Goal: Task Accomplishment & Management: Use online tool/utility

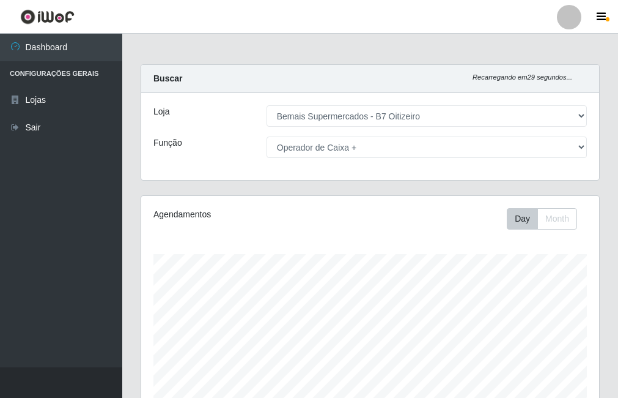
select select "411"
select select "72"
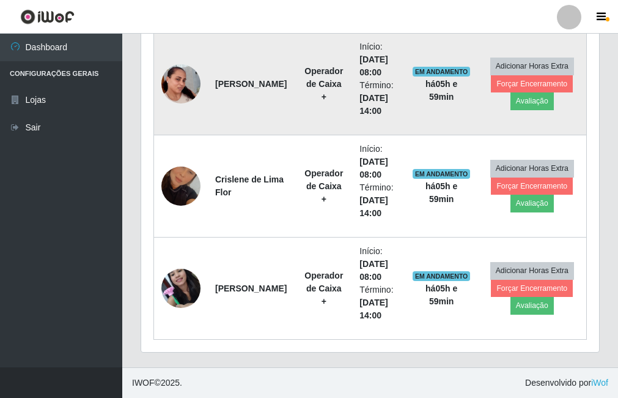
scroll to position [254, 458]
click at [523, 106] on button "Avaliação" at bounding box center [532, 100] width 43 height 17
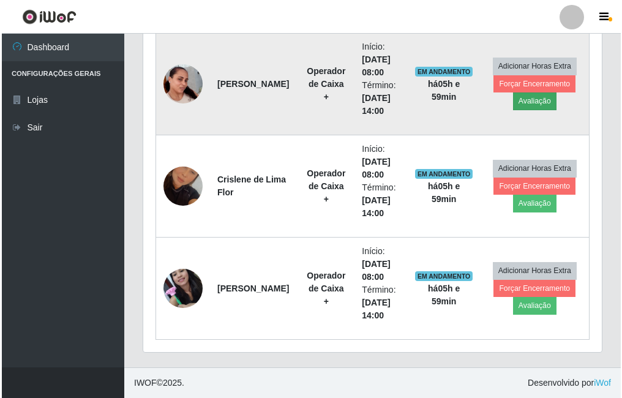
scroll to position [254, 452]
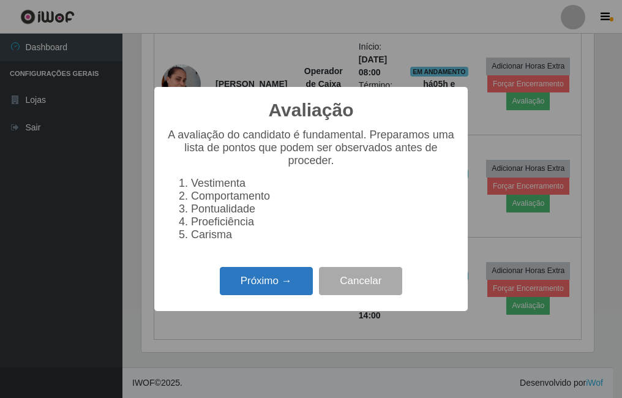
click at [274, 290] on button "Próximo →" at bounding box center [266, 281] width 93 height 29
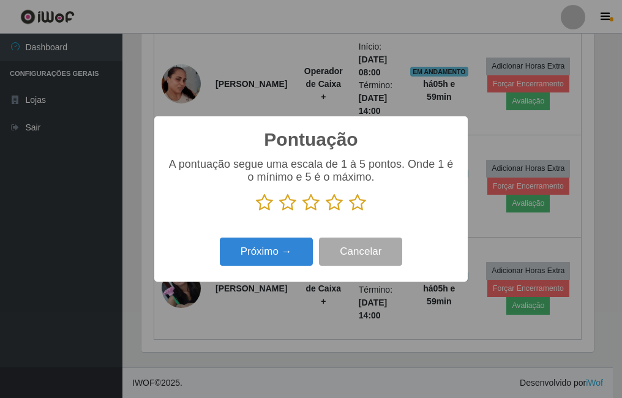
click at [360, 204] on icon at bounding box center [357, 202] width 17 height 18
click at [349, 212] on input "radio" at bounding box center [349, 212] width 0 height 0
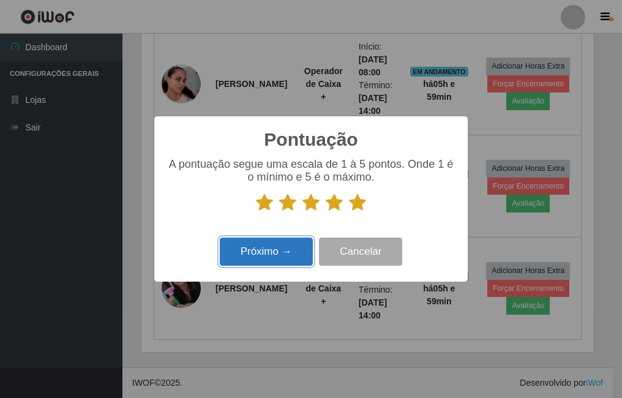
click at [276, 246] on button "Próximo →" at bounding box center [266, 251] width 93 height 29
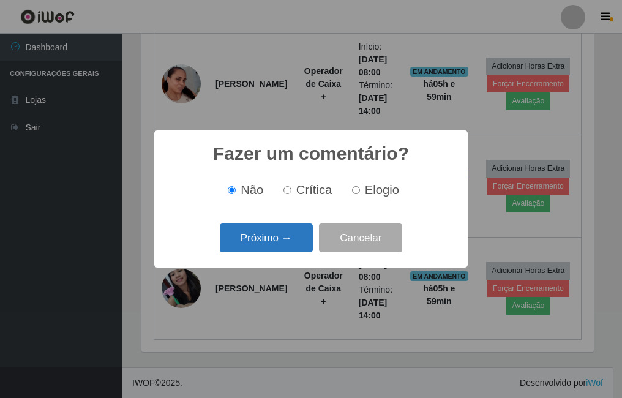
click at [286, 242] on button "Próximo →" at bounding box center [266, 237] width 93 height 29
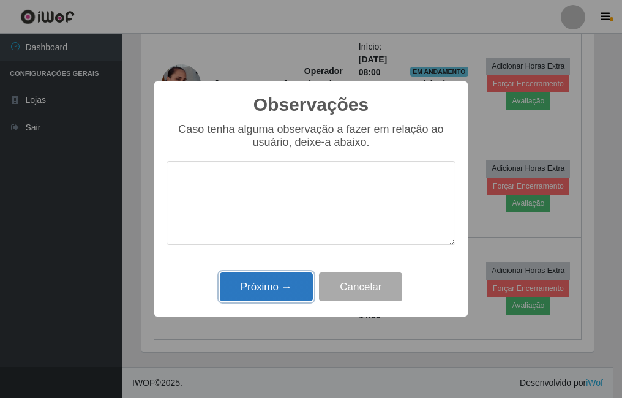
click at [263, 297] on button "Próximo →" at bounding box center [266, 286] width 93 height 29
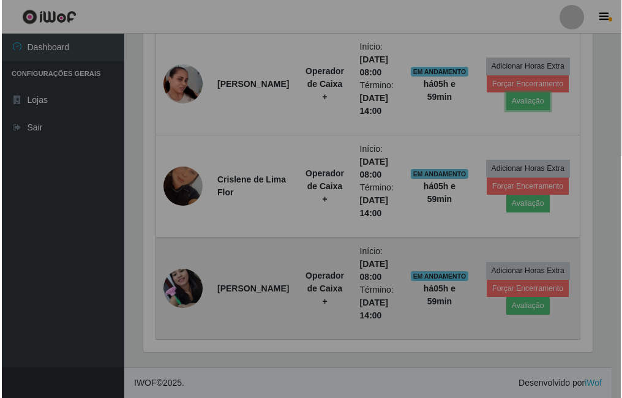
scroll to position [254, 458]
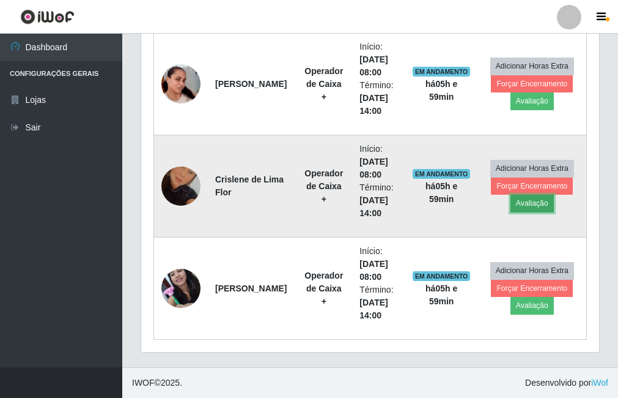
click at [537, 208] on button "Avaliação" at bounding box center [532, 203] width 43 height 17
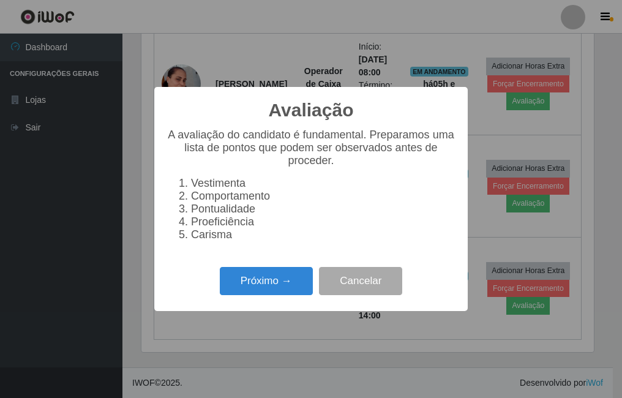
scroll to position [254, 452]
click at [261, 288] on button "Próximo →" at bounding box center [266, 281] width 93 height 29
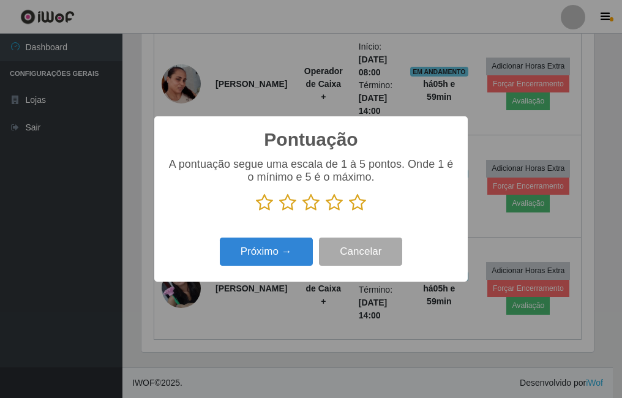
scroll to position [611506, 611308]
drag, startPoint x: 355, startPoint y: 209, endPoint x: 357, endPoint y: 201, distance: 8.8
click at [357, 202] on icon at bounding box center [357, 202] width 17 height 18
click at [349, 212] on input "radio" at bounding box center [349, 212] width 0 height 0
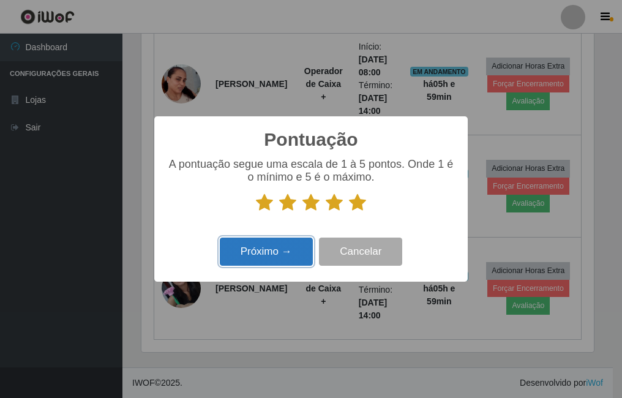
click at [258, 258] on button "Próximo →" at bounding box center [266, 251] width 93 height 29
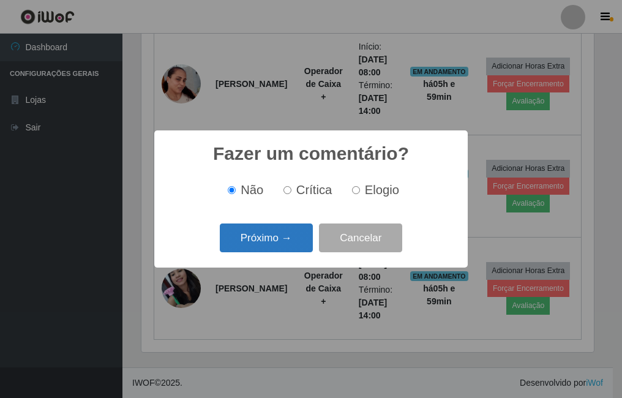
click at [284, 242] on button "Próximo →" at bounding box center [266, 237] width 93 height 29
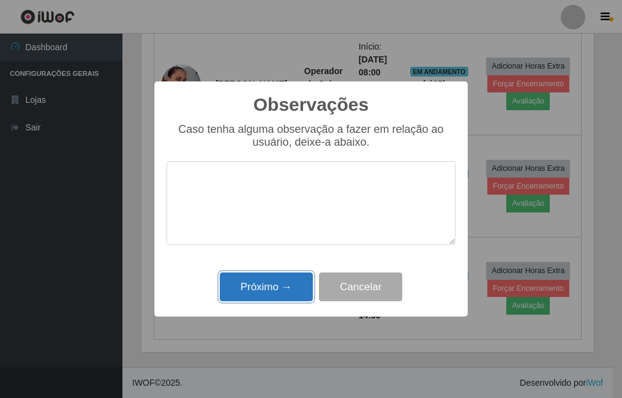
click at [249, 291] on button "Próximo →" at bounding box center [266, 286] width 93 height 29
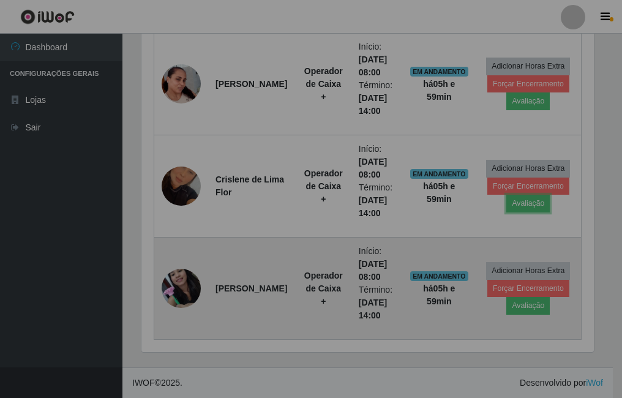
scroll to position [254, 458]
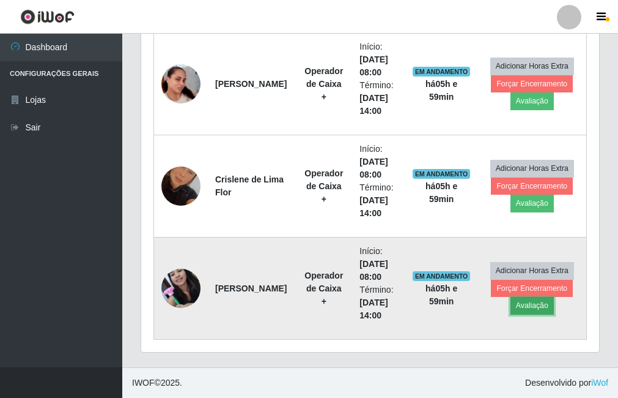
click at [539, 308] on button "Avaliação" at bounding box center [532, 305] width 43 height 17
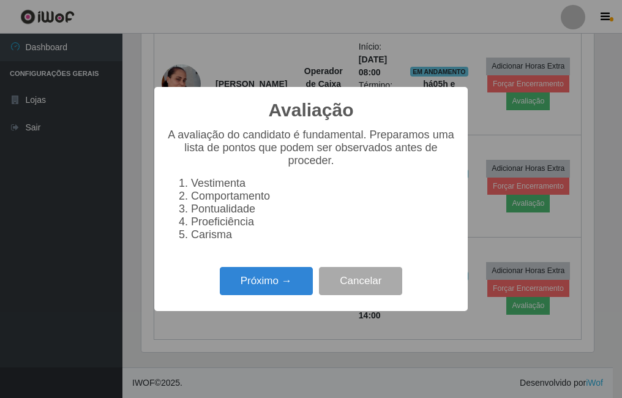
scroll to position [254, 452]
click at [244, 292] on button "Próximo →" at bounding box center [266, 281] width 93 height 29
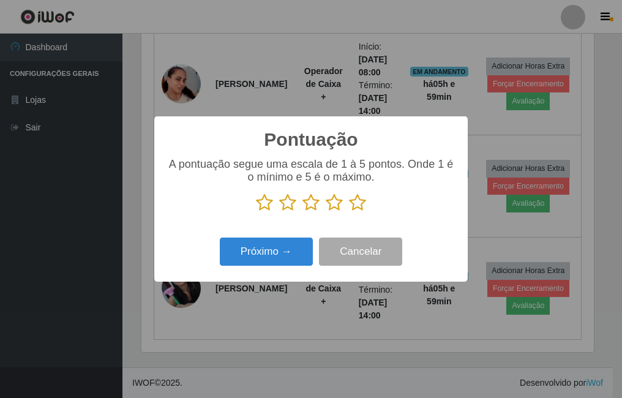
scroll to position [611506, 611308]
drag, startPoint x: 355, startPoint y: 204, endPoint x: 283, endPoint y: 212, distance: 72.0
click at [354, 203] on icon at bounding box center [357, 202] width 17 height 18
click at [349, 212] on input "radio" at bounding box center [349, 212] width 0 height 0
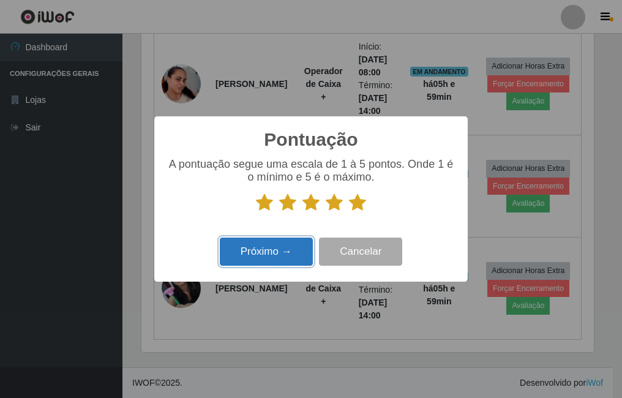
click at [252, 248] on button "Próximo →" at bounding box center [266, 251] width 93 height 29
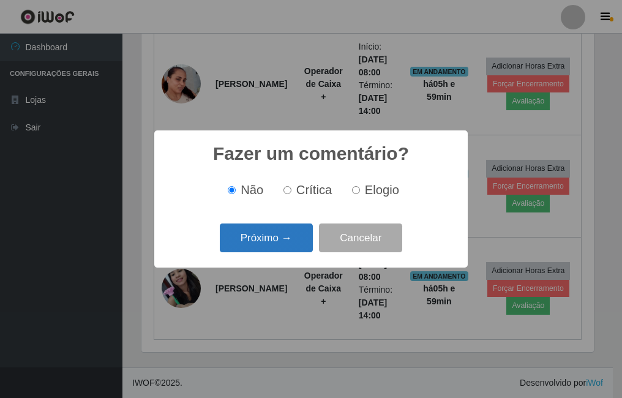
click at [275, 234] on button "Próximo →" at bounding box center [266, 237] width 93 height 29
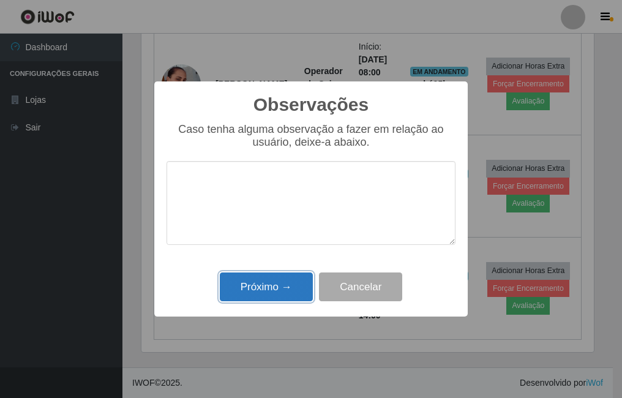
click at [301, 286] on button "Próximo →" at bounding box center [266, 286] width 93 height 29
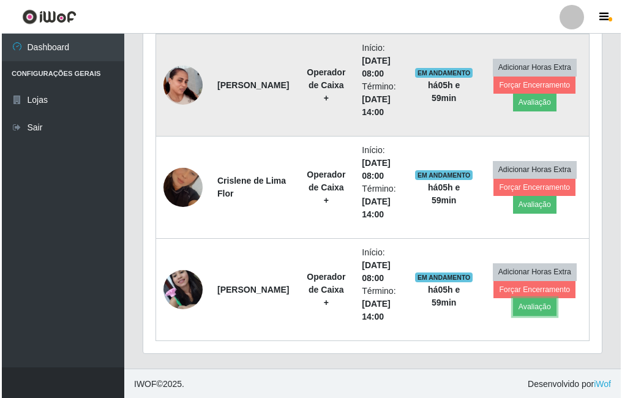
scroll to position [503, 0]
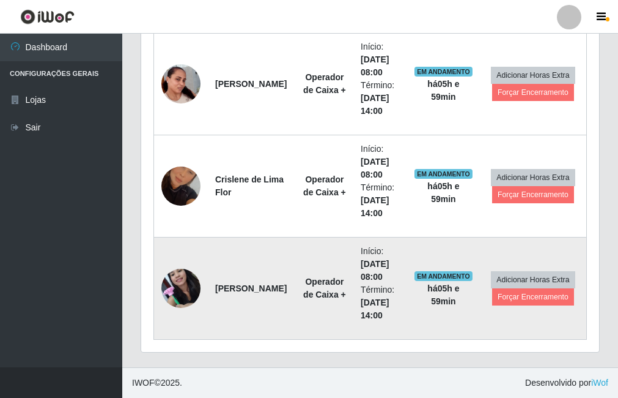
click at [188, 288] on img at bounding box center [181, 288] width 39 height 52
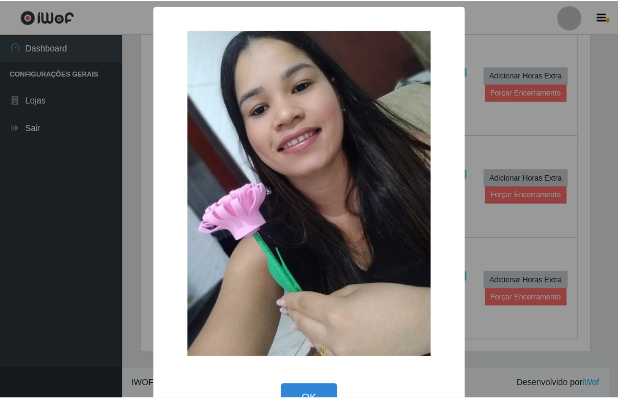
scroll to position [254, 452]
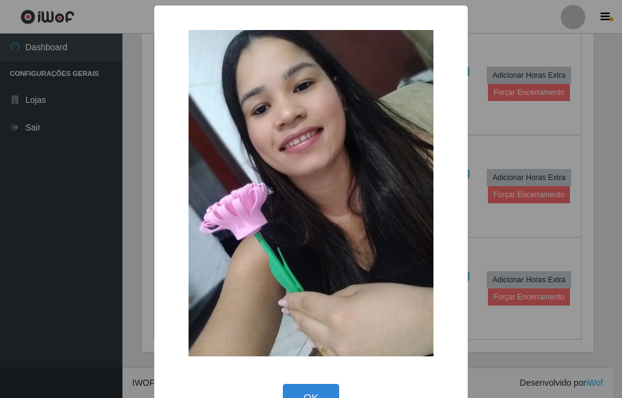
click at [562, 133] on div "× OK Cancel" at bounding box center [311, 199] width 622 height 398
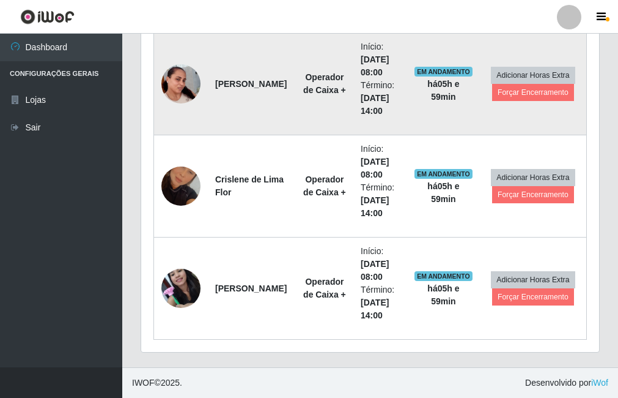
scroll to position [442, 0]
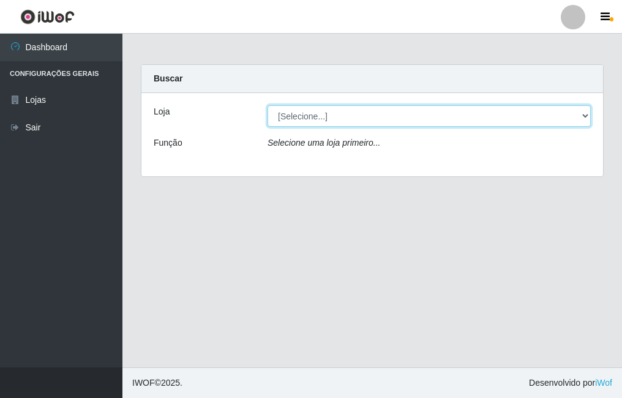
click at [319, 121] on select "[Selecione...] Bemais Supermercados - B7 Oitizeiro" at bounding box center [428, 115] width 323 height 21
click at [267, 105] on select "[Selecione...] Bemais Supermercados - B7 Oitizeiro" at bounding box center [428, 115] width 323 height 21
click at [317, 122] on select "[Selecione...] Bemais Supermercados - B7 Oitizeiro" at bounding box center [428, 115] width 323 height 21
select select "411"
click at [267, 105] on select "[Selecione...] Bemais Supermercados - B7 Oitizeiro" at bounding box center [428, 115] width 323 height 21
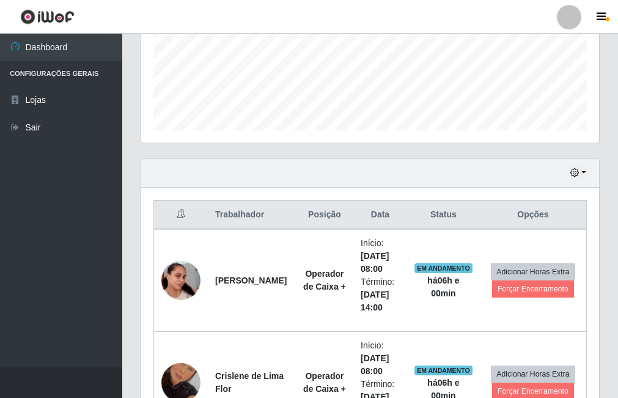
scroll to position [489, 0]
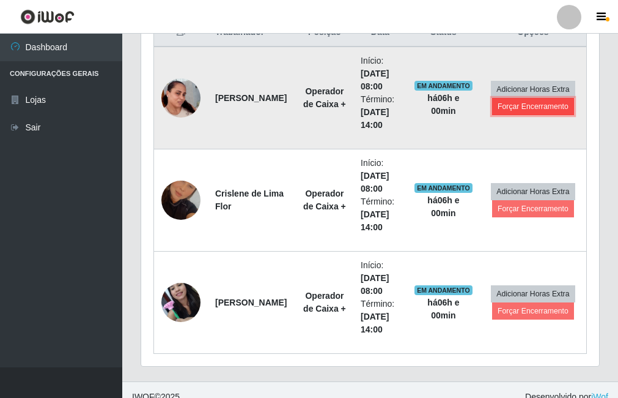
click at [527, 109] on button "Forçar Encerramento" at bounding box center [533, 106] width 82 height 17
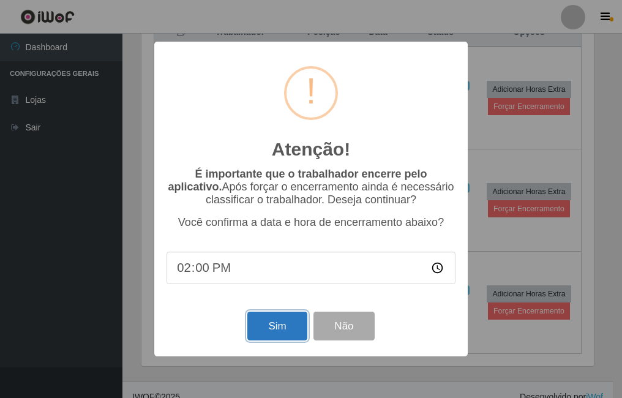
click at [273, 329] on button "Sim" at bounding box center [276, 325] width 59 height 29
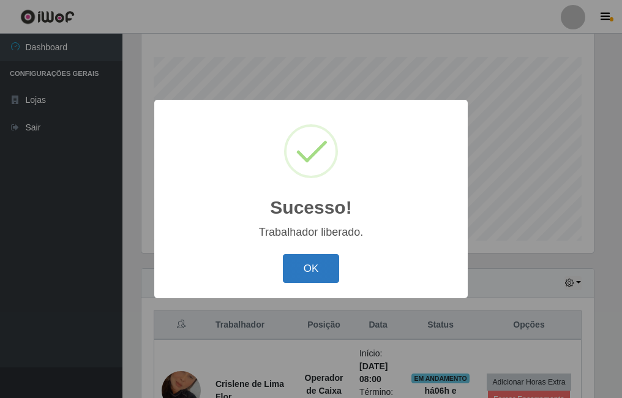
click at [307, 269] on button "OK" at bounding box center [311, 268] width 57 height 29
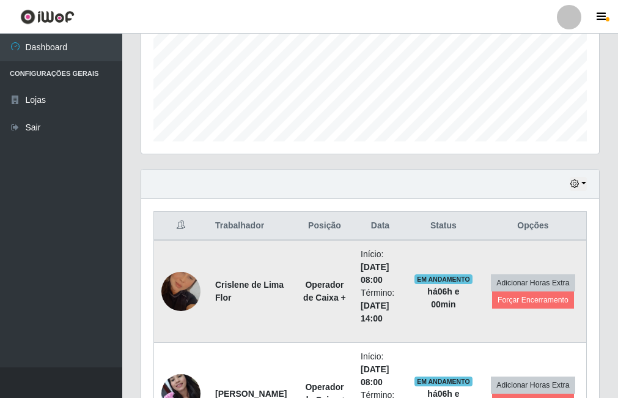
scroll to position [319, 0]
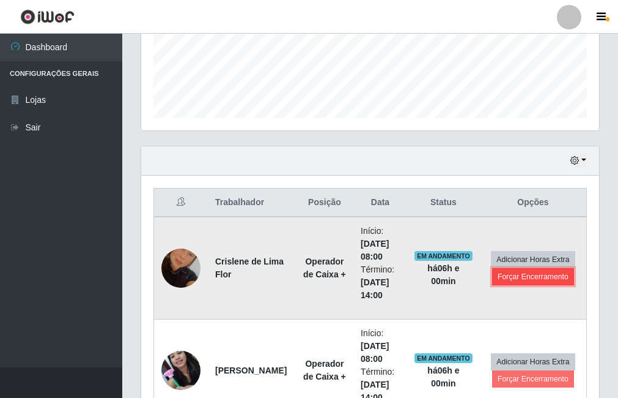
click at [543, 282] on button "Forçar Encerramento" at bounding box center [533, 276] width 82 height 17
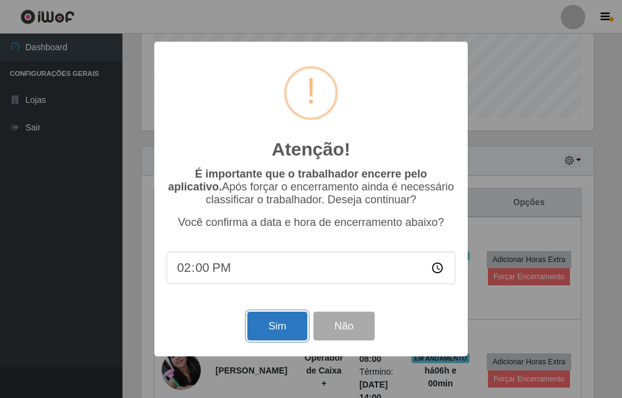
click at [270, 327] on button "Sim" at bounding box center [276, 325] width 59 height 29
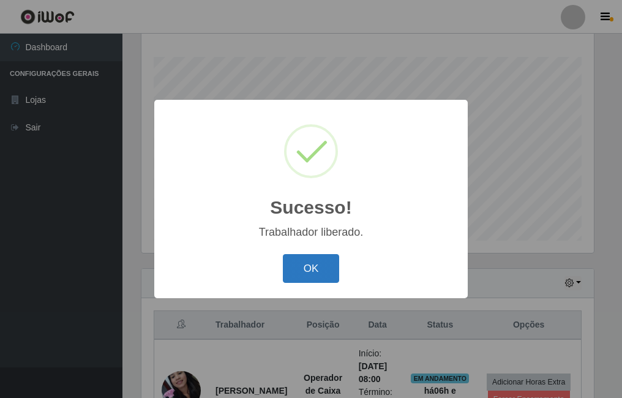
click at [332, 266] on button "OK" at bounding box center [311, 268] width 57 height 29
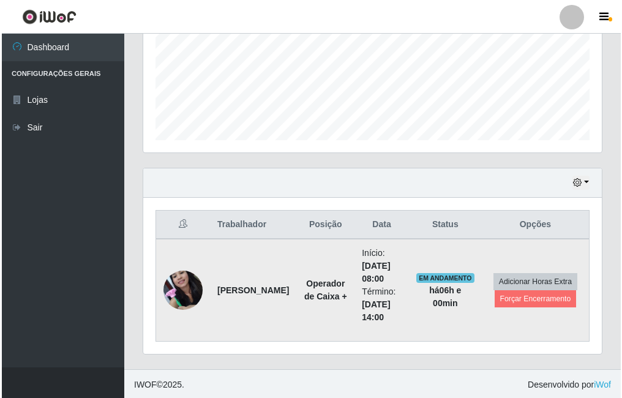
scroll to position [299, 0]
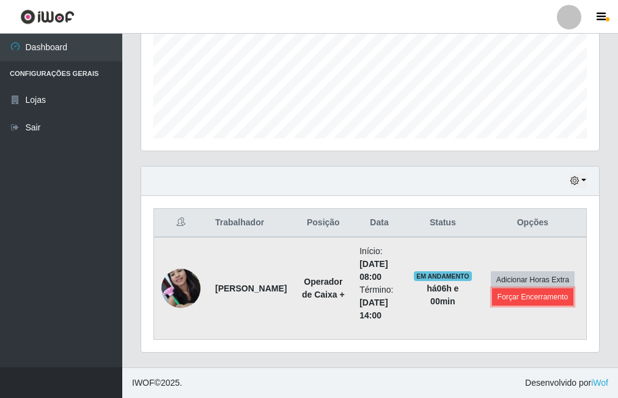
click at [537, 301] on button "Forçar Encerramento" at bounding box center [533, 296] width 82 height 17
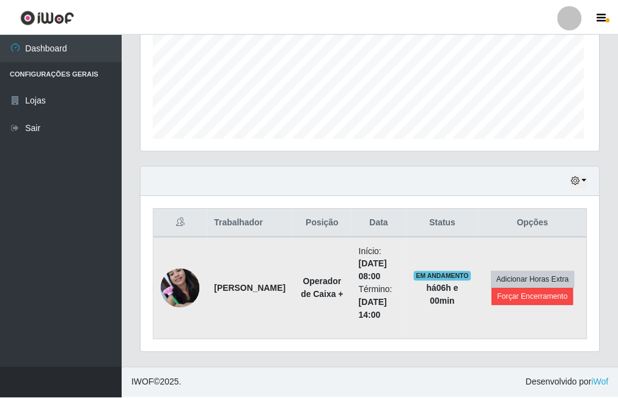
scroll to position [254, 452]
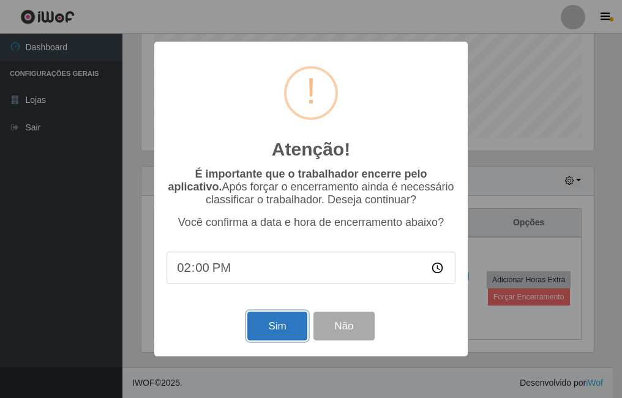
click at [269, 332] on button "Sim" at bounding box center [276, 325] width 59 height 29
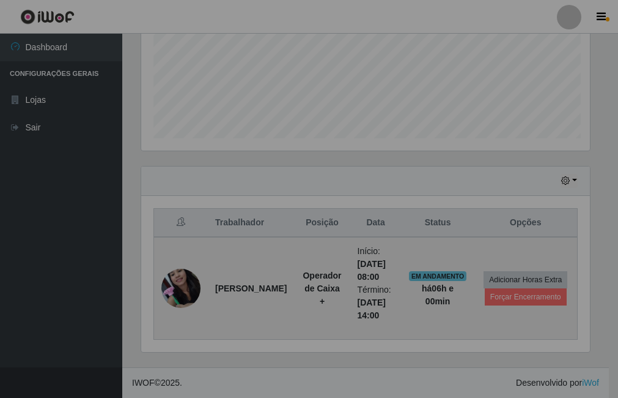
scroll to position [0, 0]
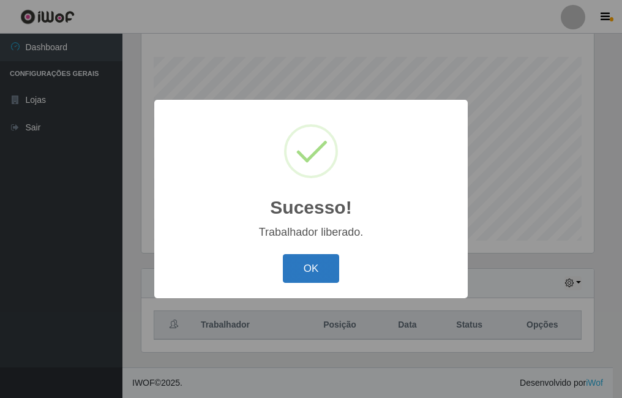
click at [305, 277] on button "OK" at bounding box center [311, 268] width 57 height 29
